Goal: Transaction & Acquisition: Purchase product/service

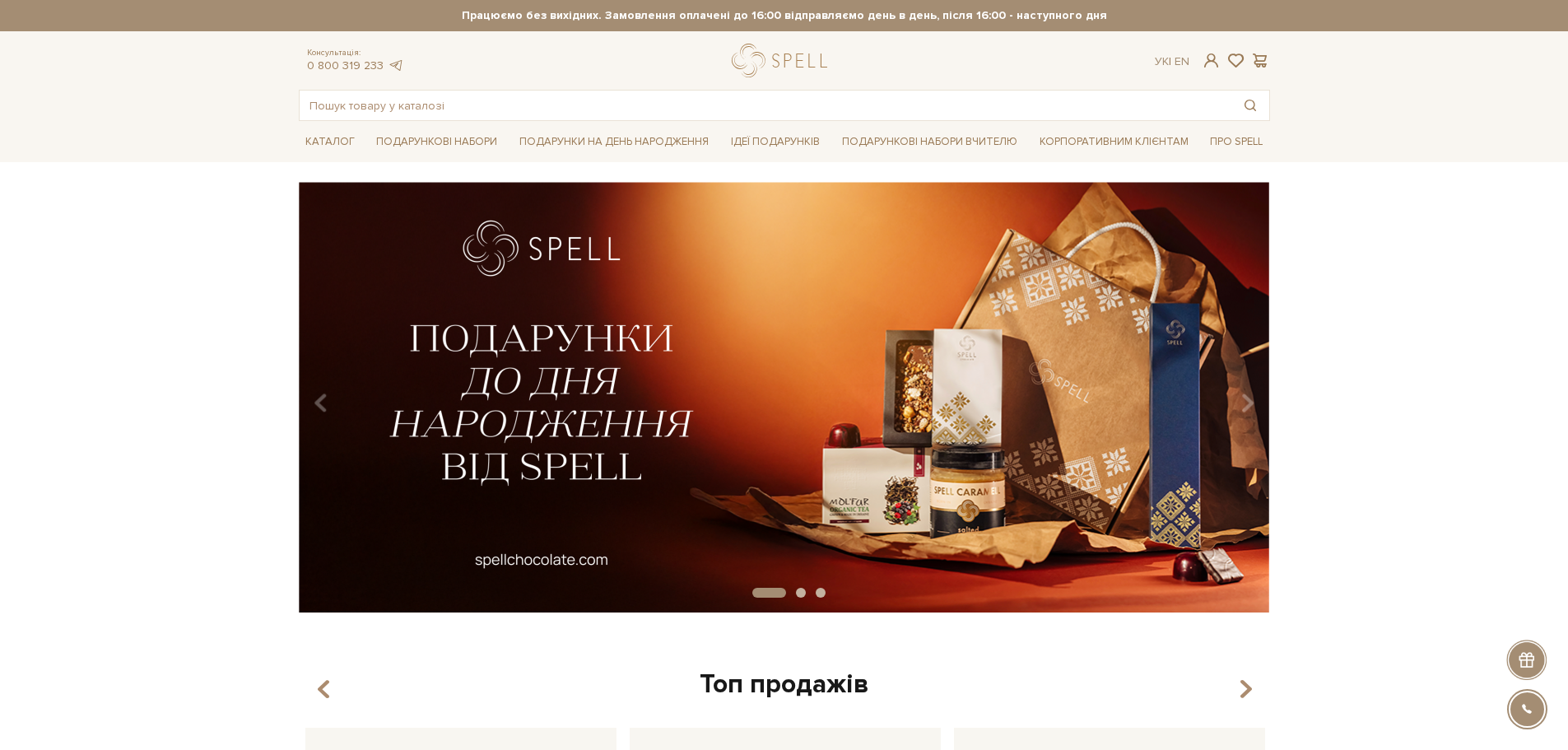
drag, startPoint x: 1247, startPoint y: 403, endPoint x: 1364, endPoint y: 404, distance: 117.0
click at [1364, 404] on div "slide 2 of 3" at bounding box center [784, 391] width 1568 height 419
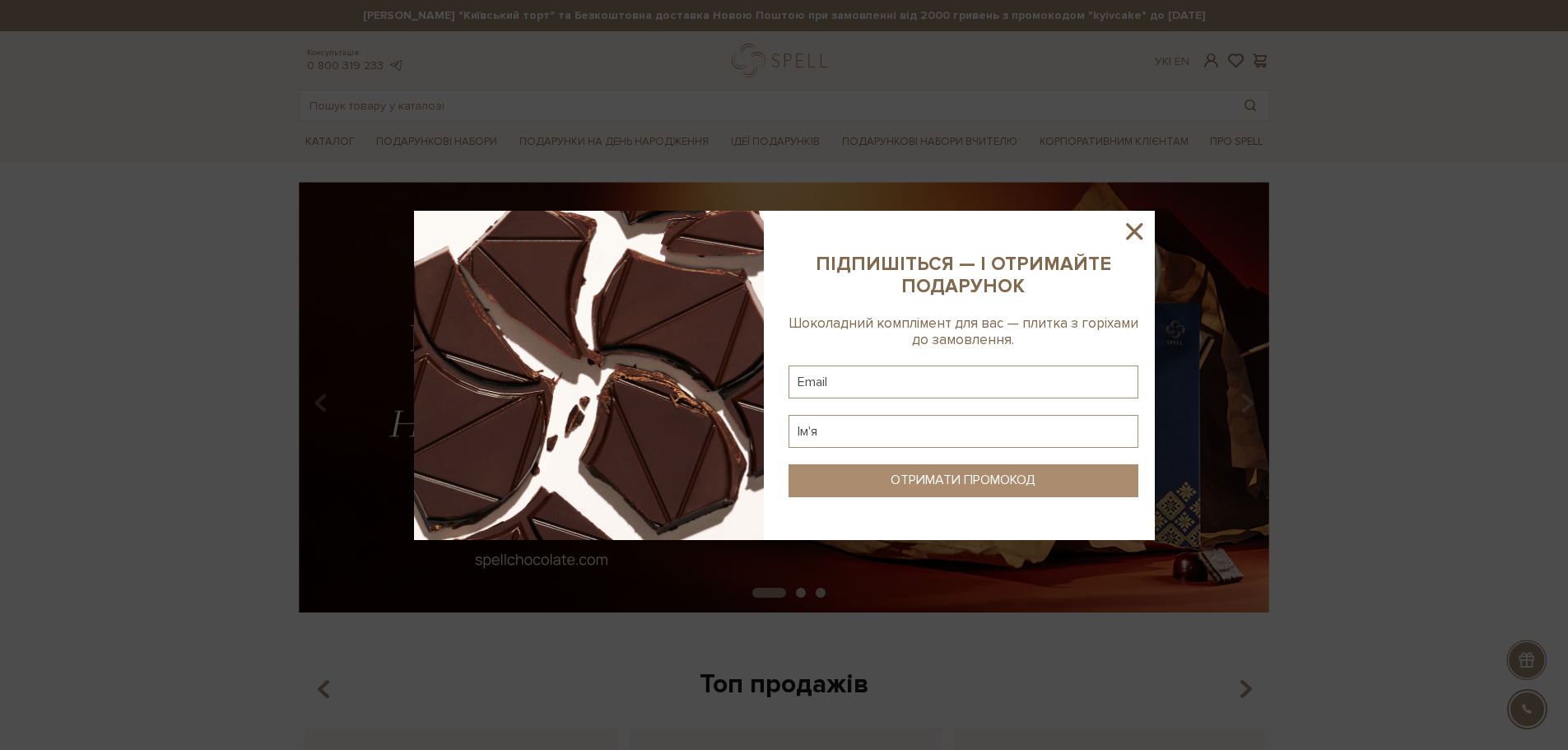
click at [1131, 229] on icon at bounding box center [1134, 232] width 17 height 17
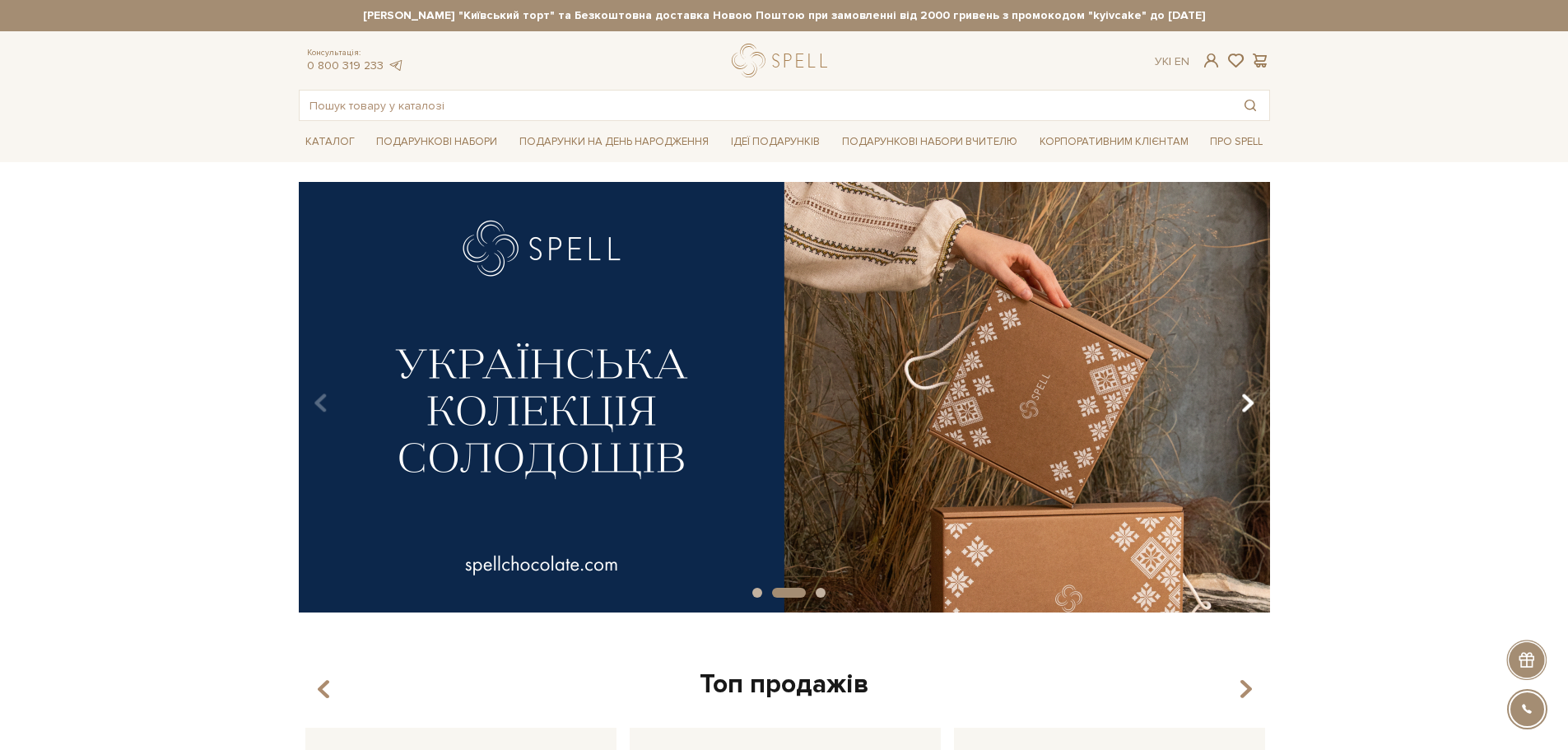
click at [1242, 408] on icon "Carousel Navigation" at bounding box center [1246, 403] width 14 height 28
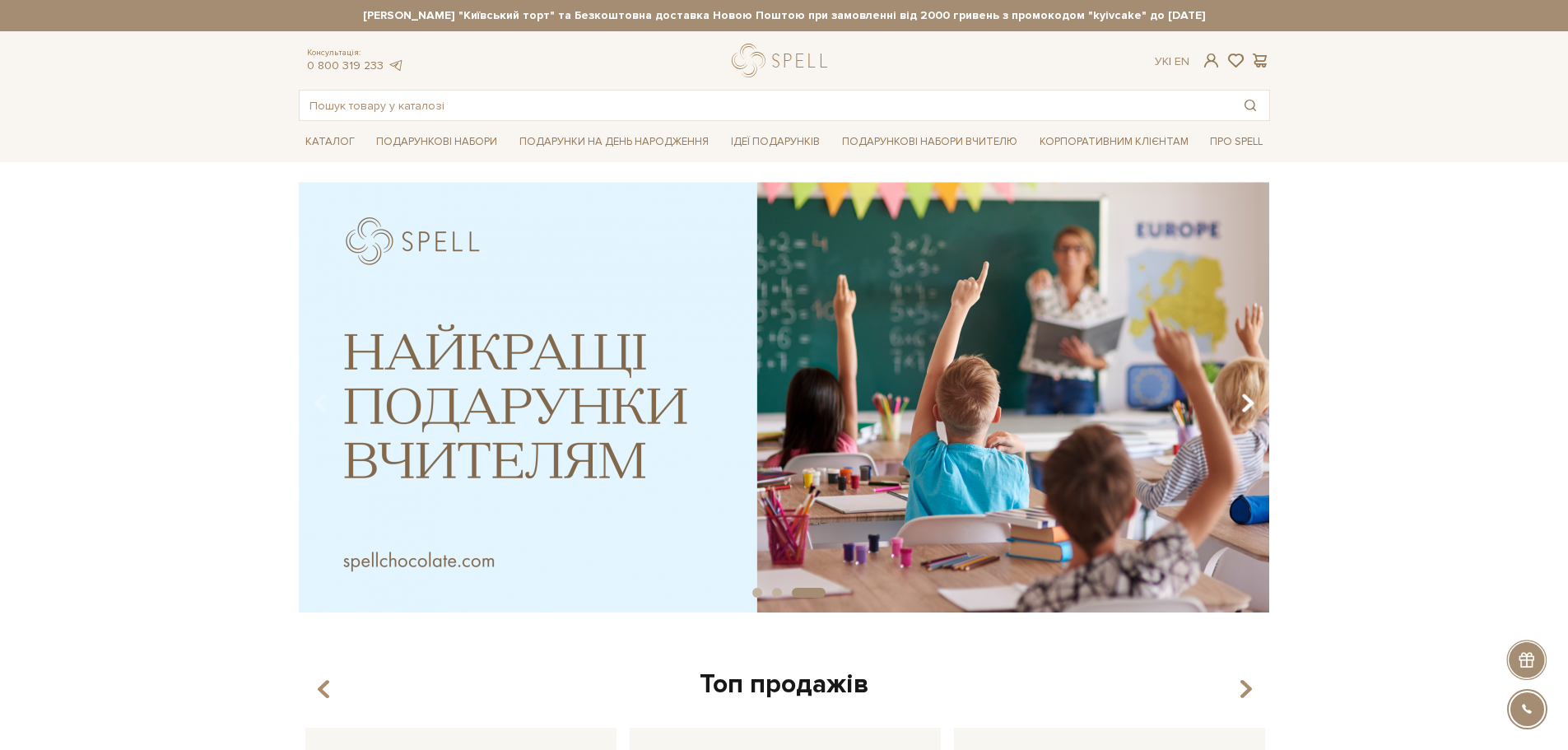
click at [1242, 408] on icon "Carousel Navigation" at bounding box center [1246, 403] width 14 height 28
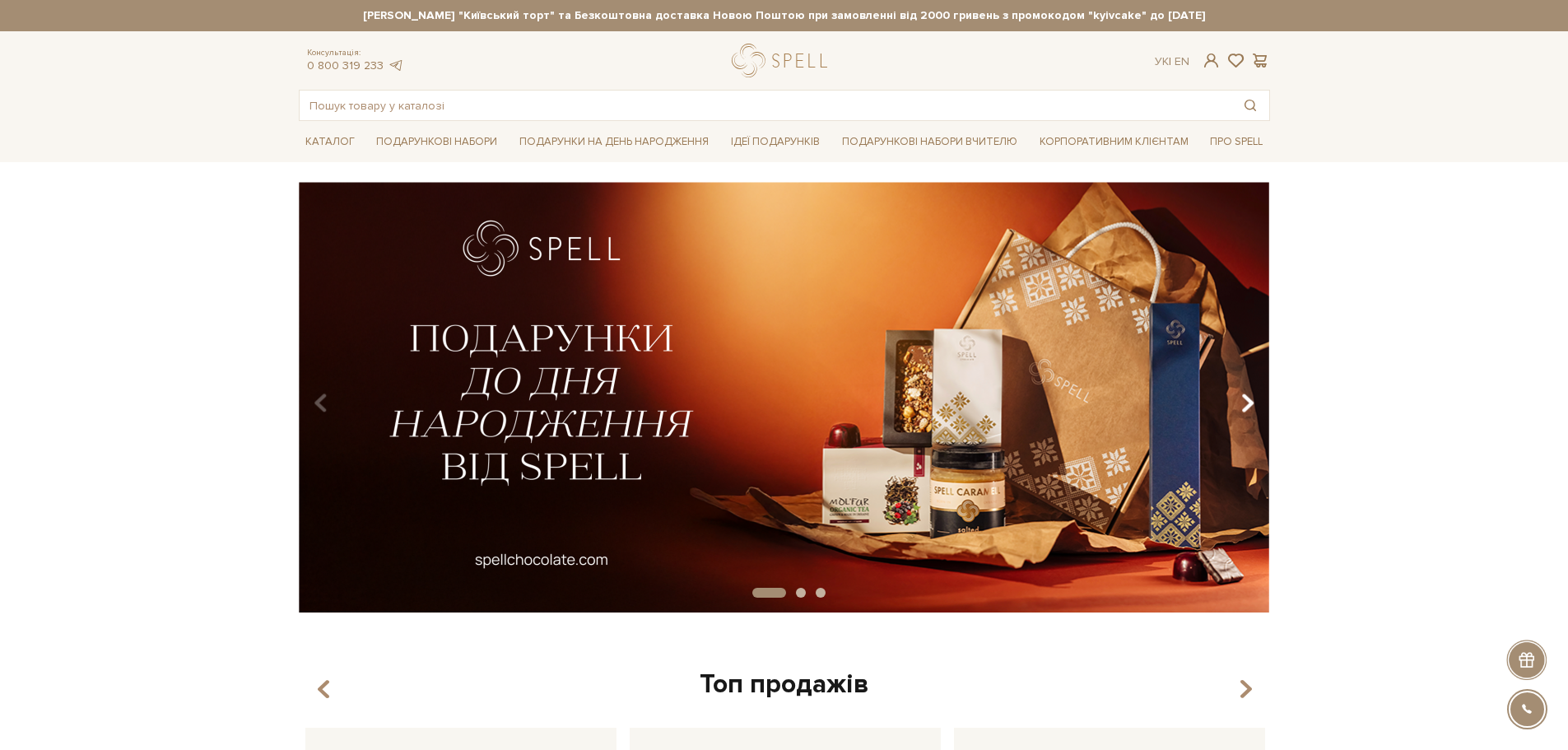
click at [1242, 408] on icon "Carousel Navigation" at bounding box center [1246, 403] width 14 height 28
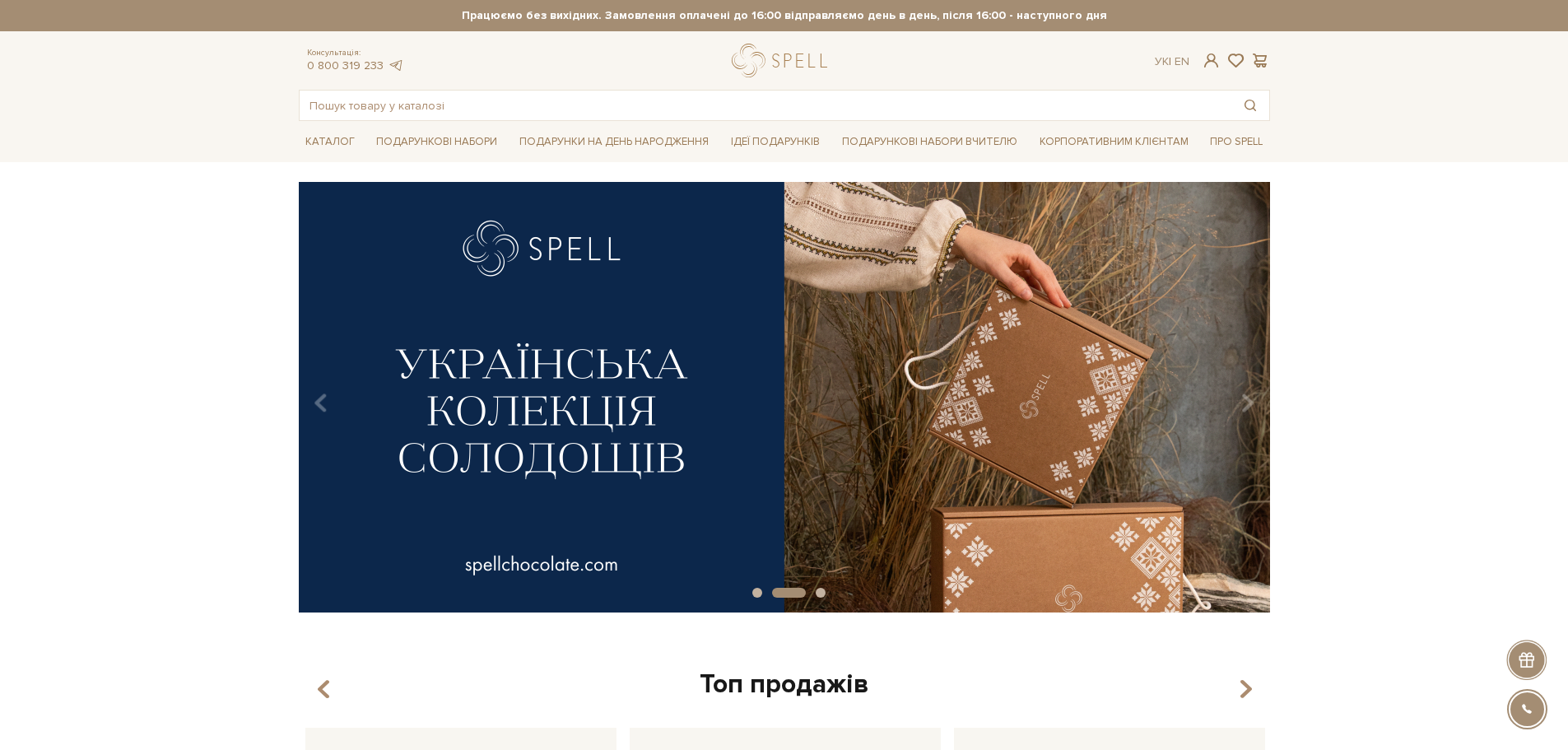
click at [639, 404] on img at bounding box center [784, 397] width 971 height 430
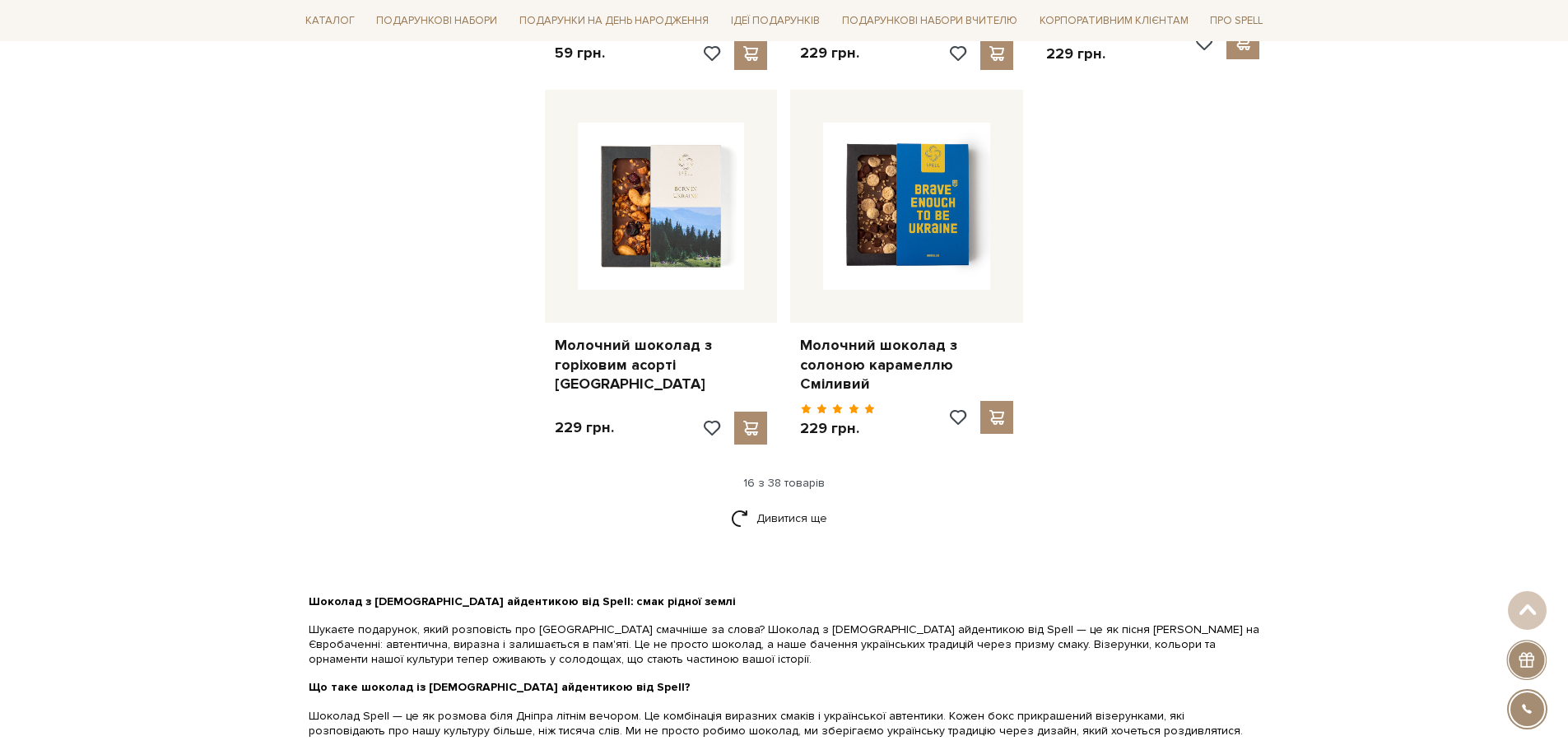
scroll to position [1976, 0]
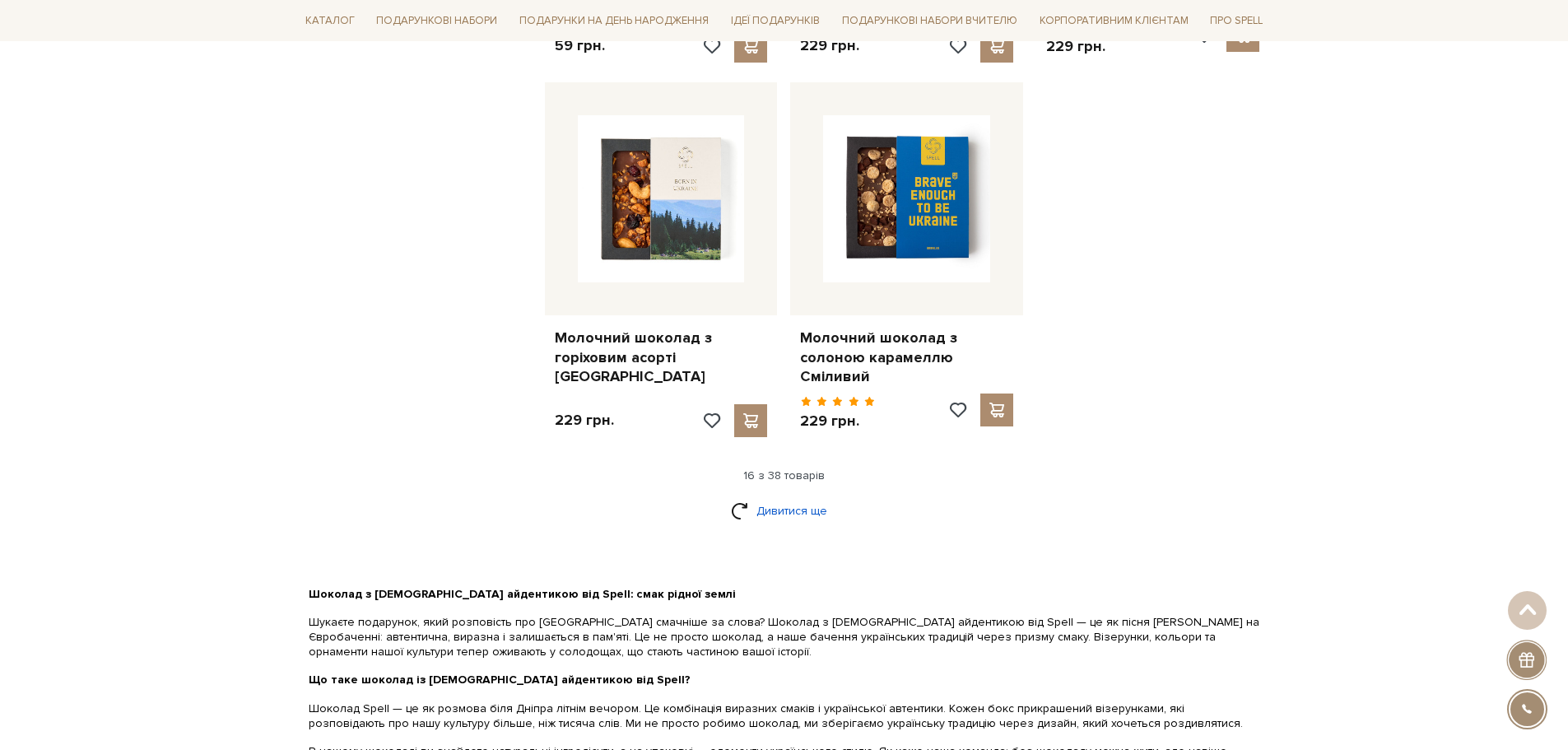
click at [778, 497] on link "Дивитися ще" at bounding box center [784, 511] width 107 height 29
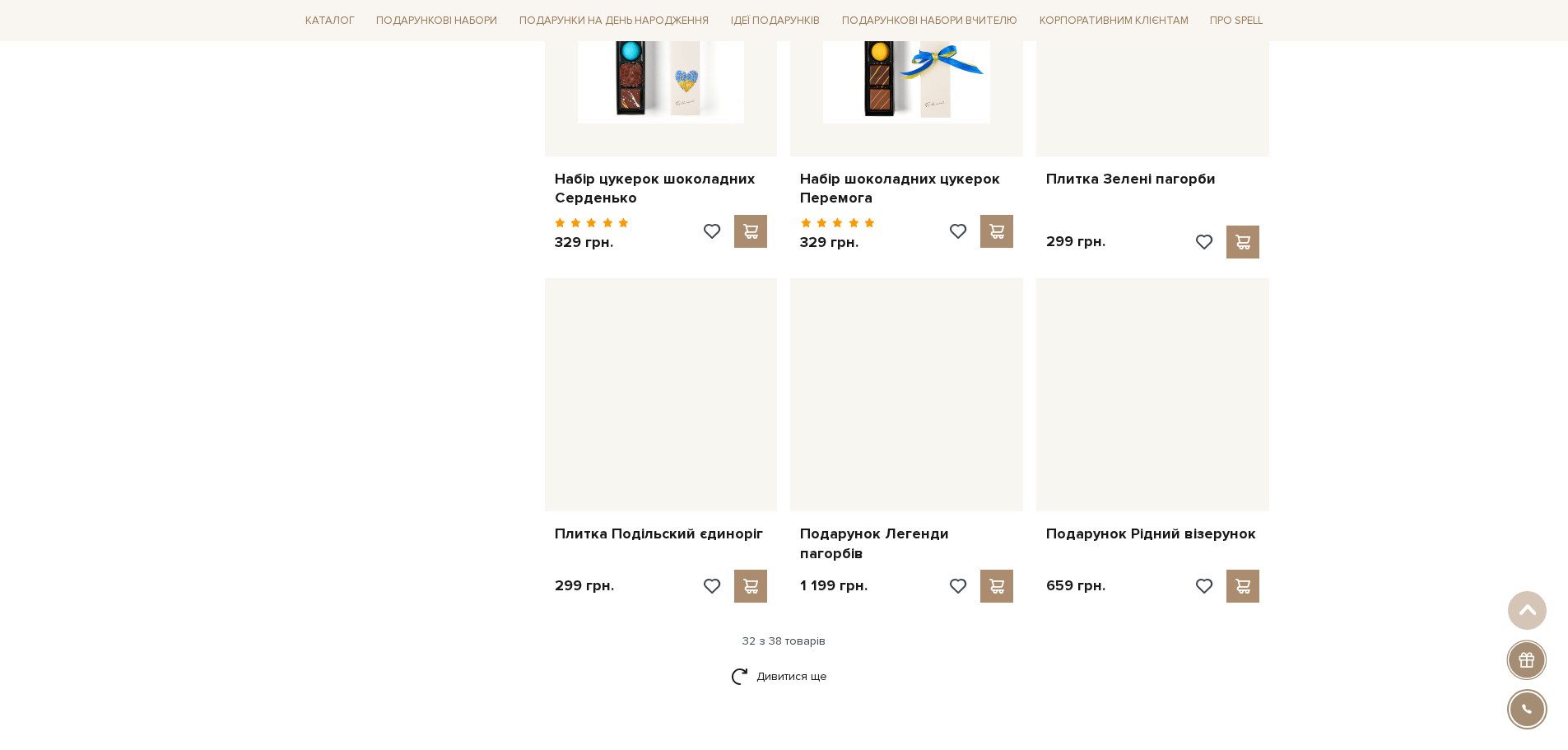
scroll to position [3623, 0]
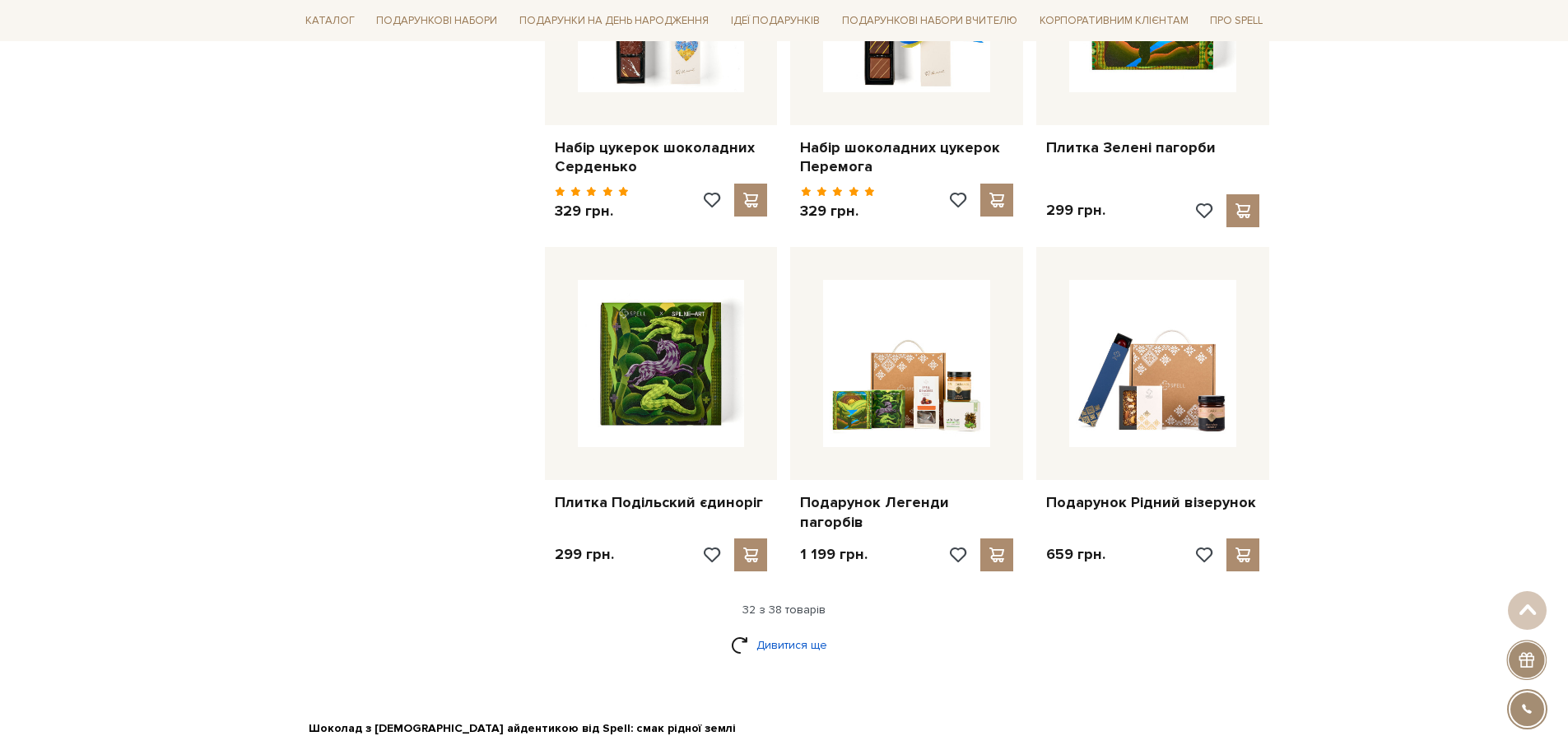
click at [772, 630] on link "Дивитися ще" at bounding box center [784, 644] width 107 height 29
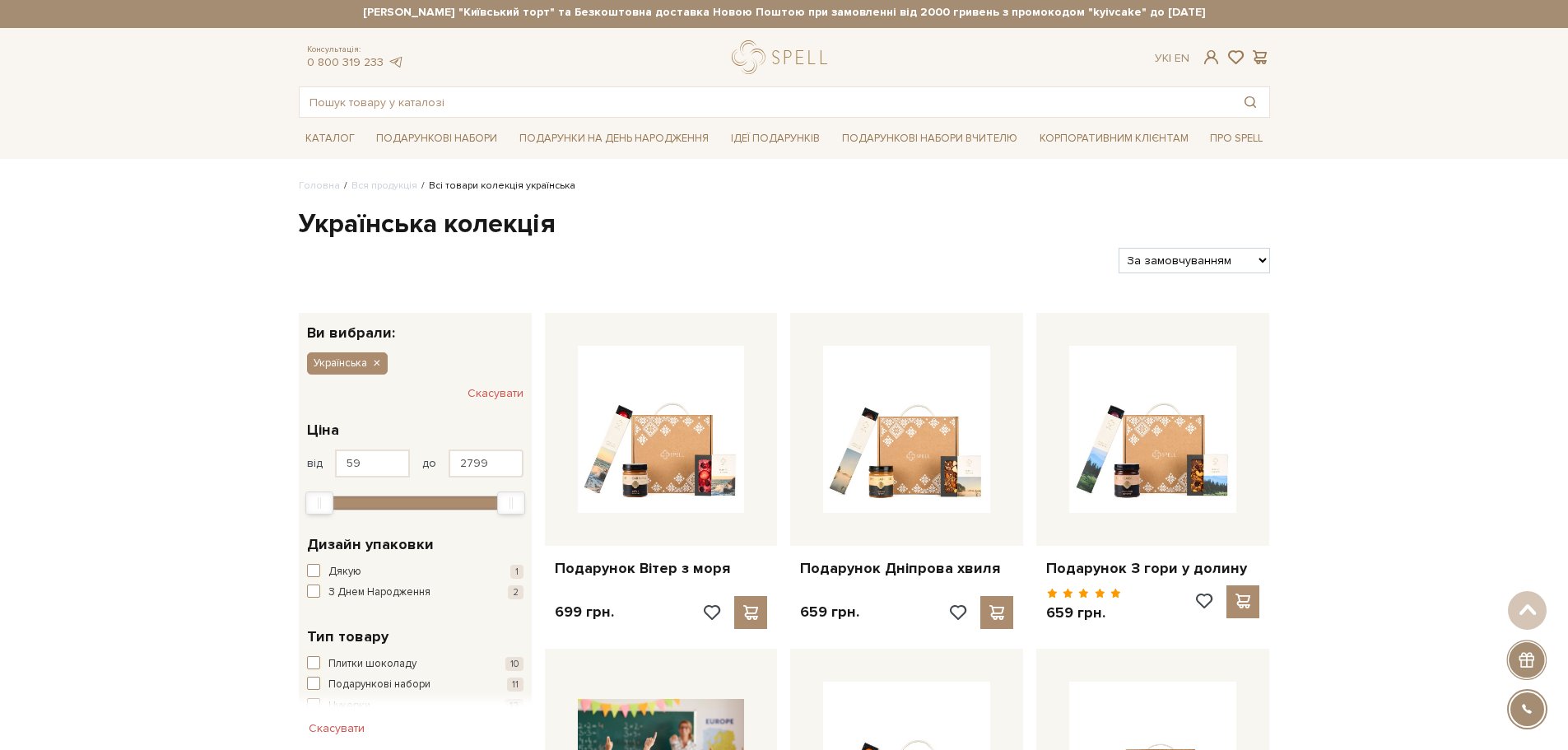
scroll to position [0, 0]
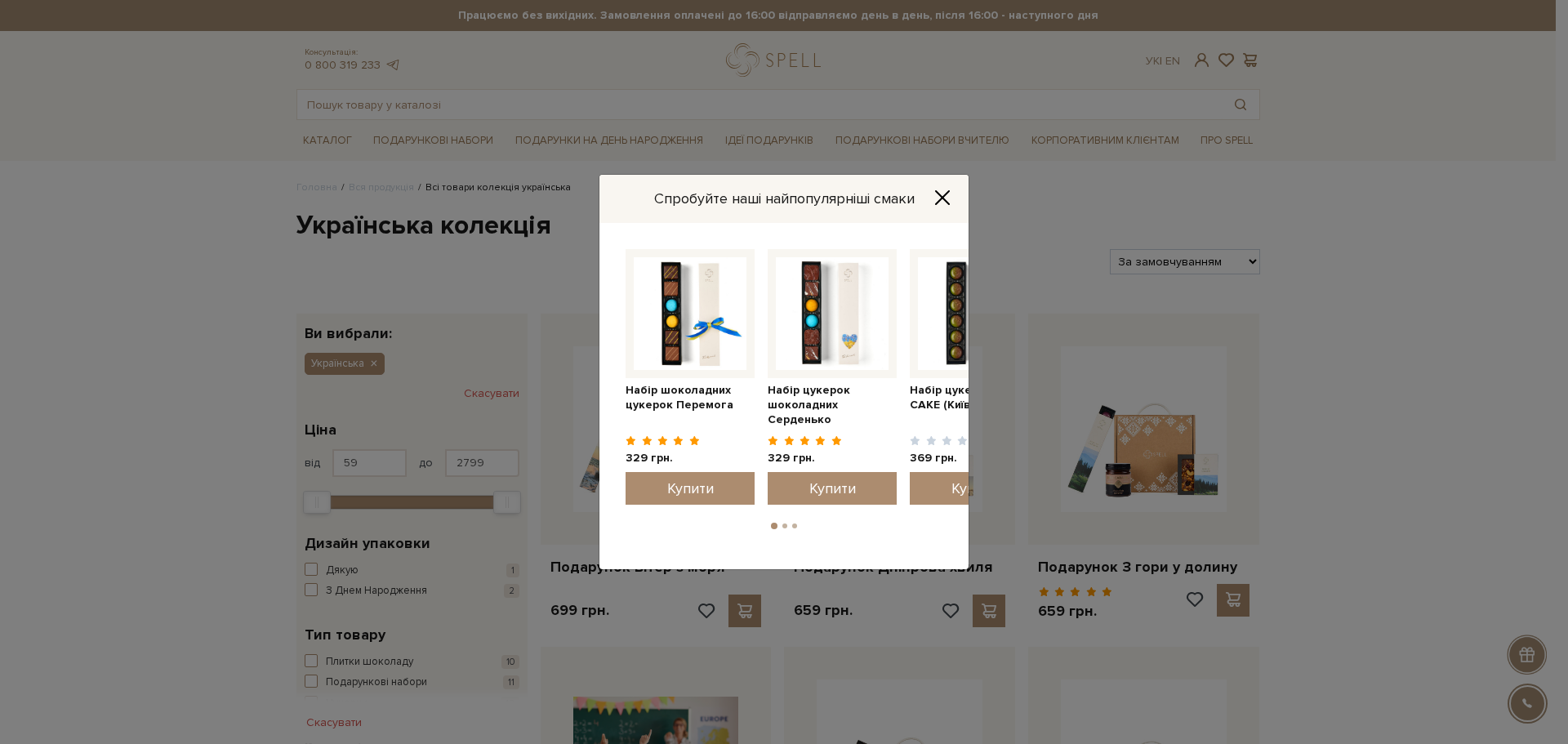
click at [953, 194] on button "Close" at bounding box center [943, 198] width 26 height 18
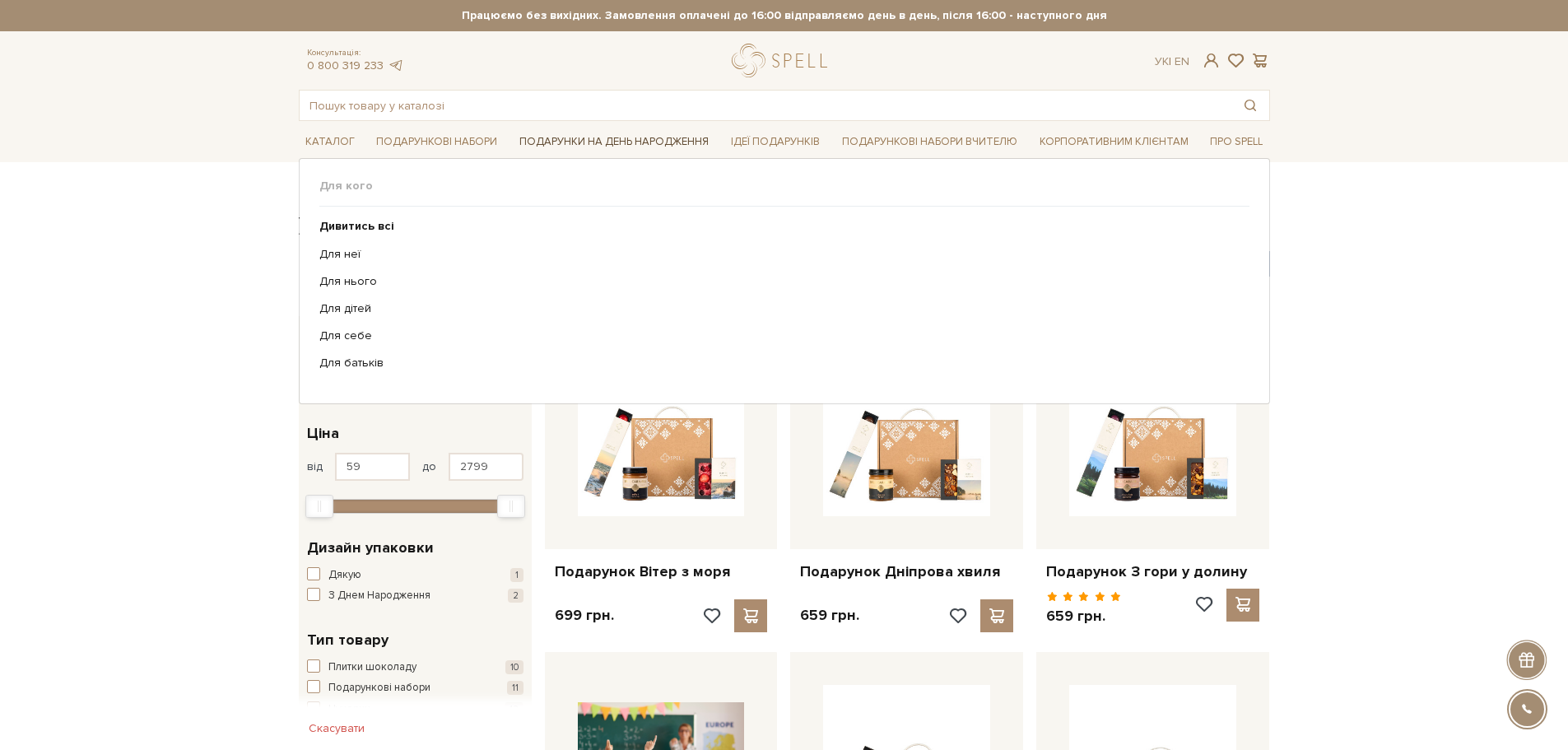
click at [614, 144] on link "Подарунки на День народження" at bounding box center [613, 142] width 202 height 26
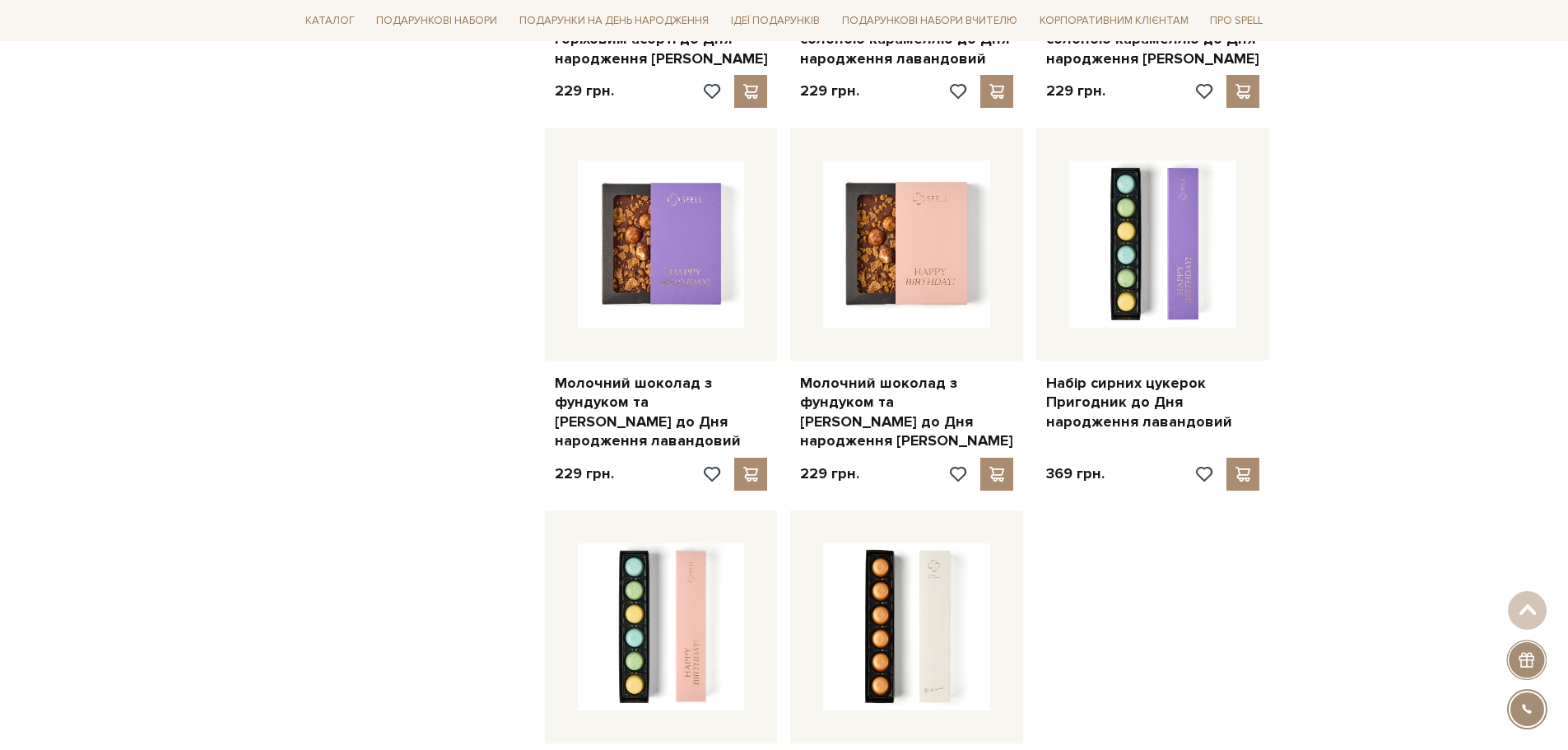
scroll to position [1894, 0]
